Goal: Transaction & Acquisition: Purchase product/service

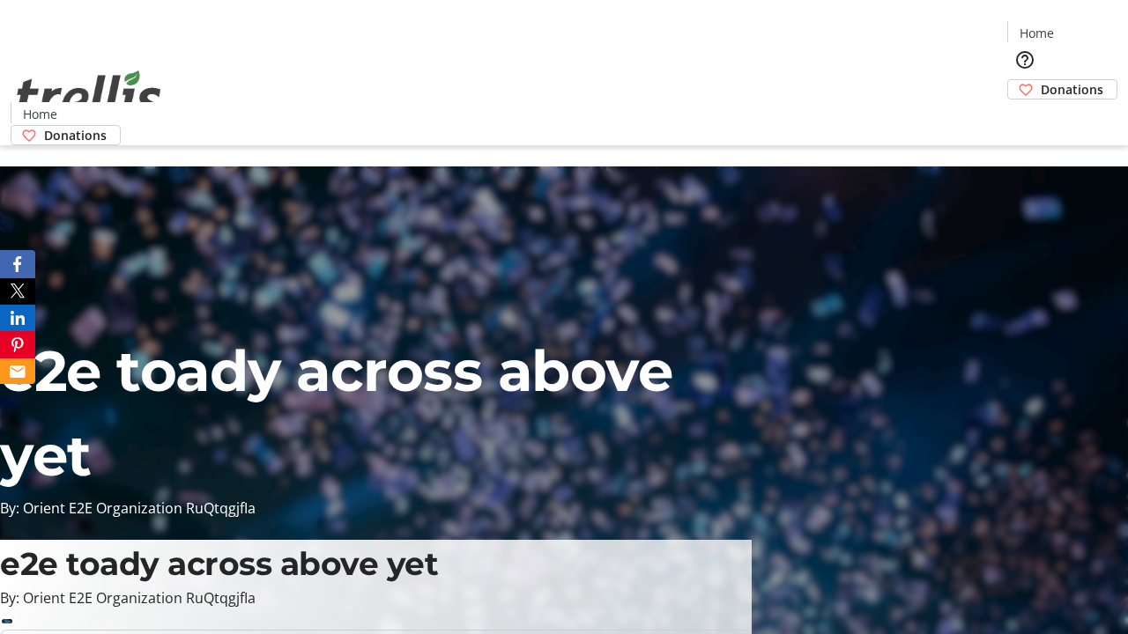
click at [1041, 80] on span "Donations" at bounding box center [1072, 89] width 63 height 19
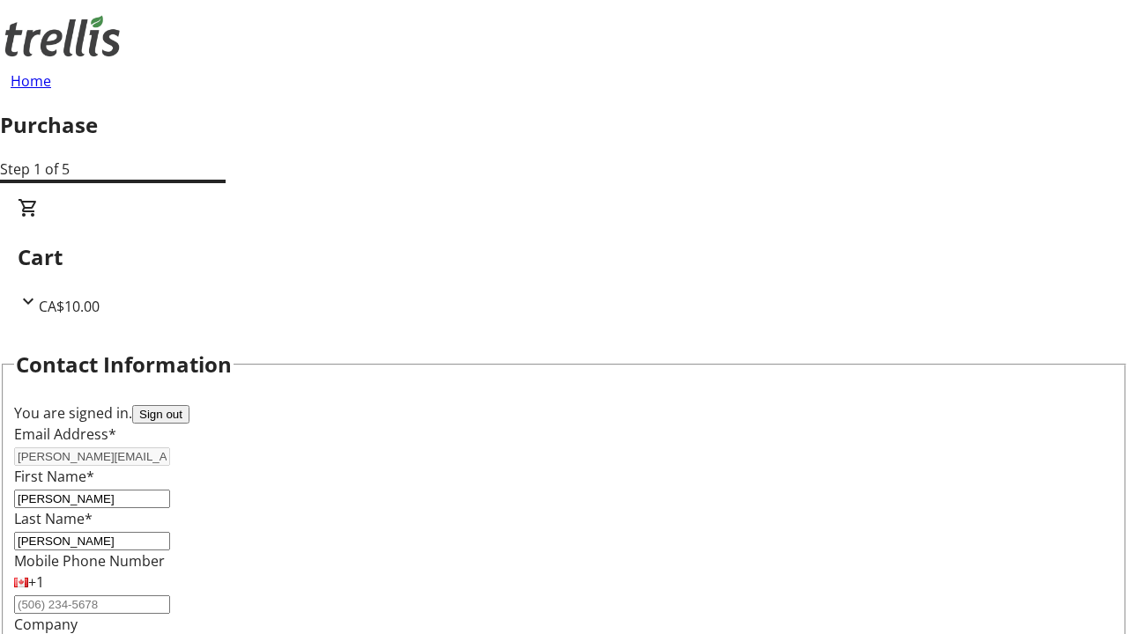
select select "BC"
select select "CA"
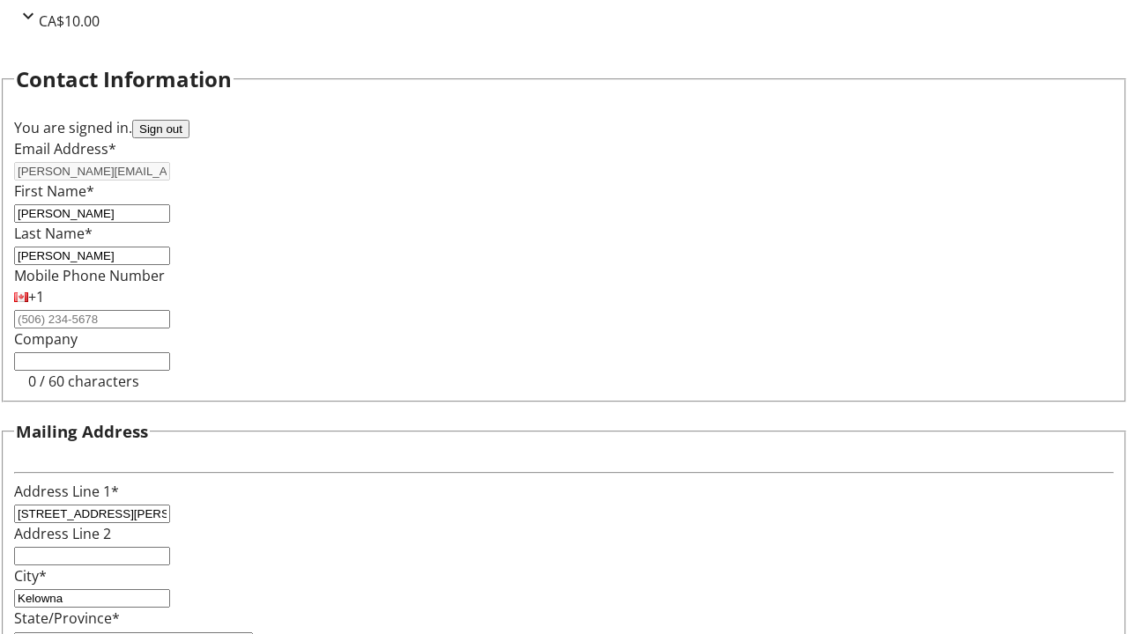
type input "V1Y 0C2"
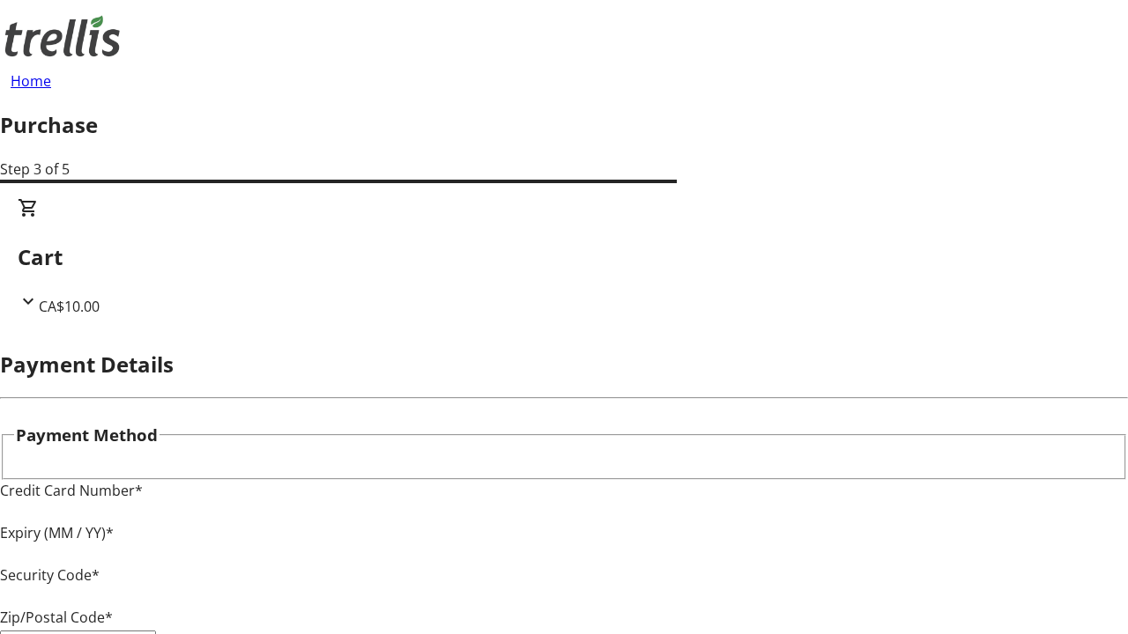
type input "V1Y 0C2"
